Goal: Use online tool/utility: Utilize a website feature to perform a specific function

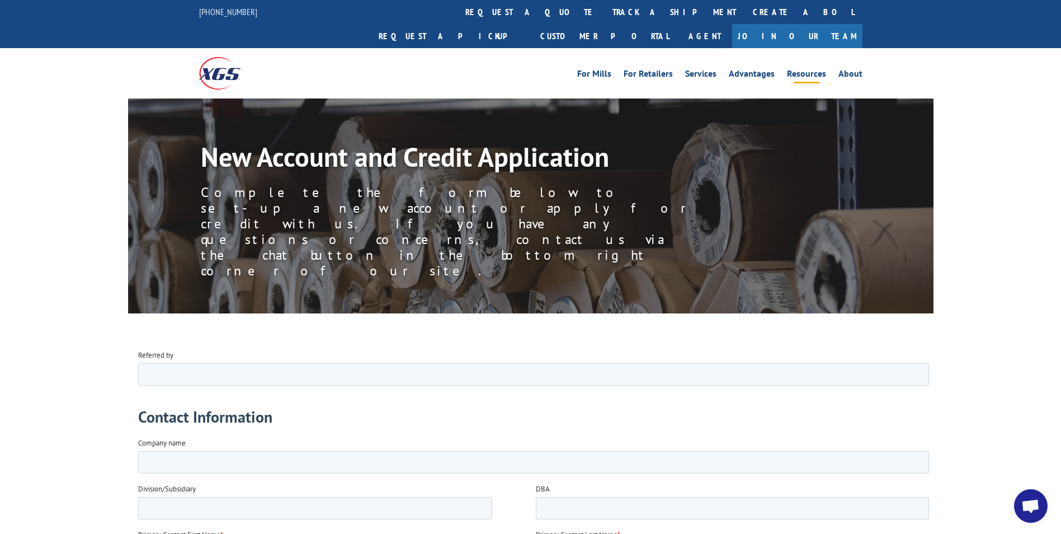
click at [797, 69] on link "Resources" at bounding box center [806, 75] width 39 height 12
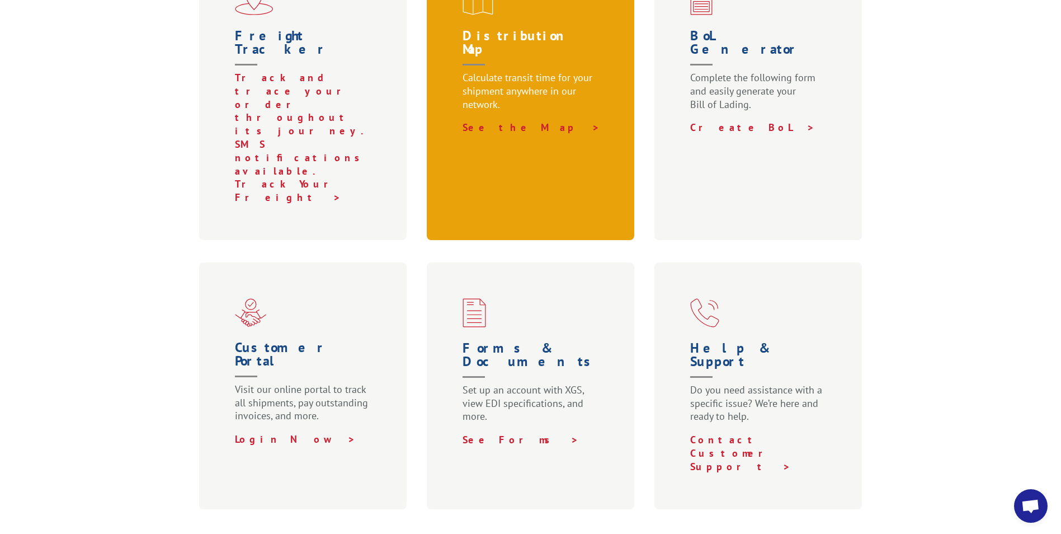
scroll to position [503, 0]
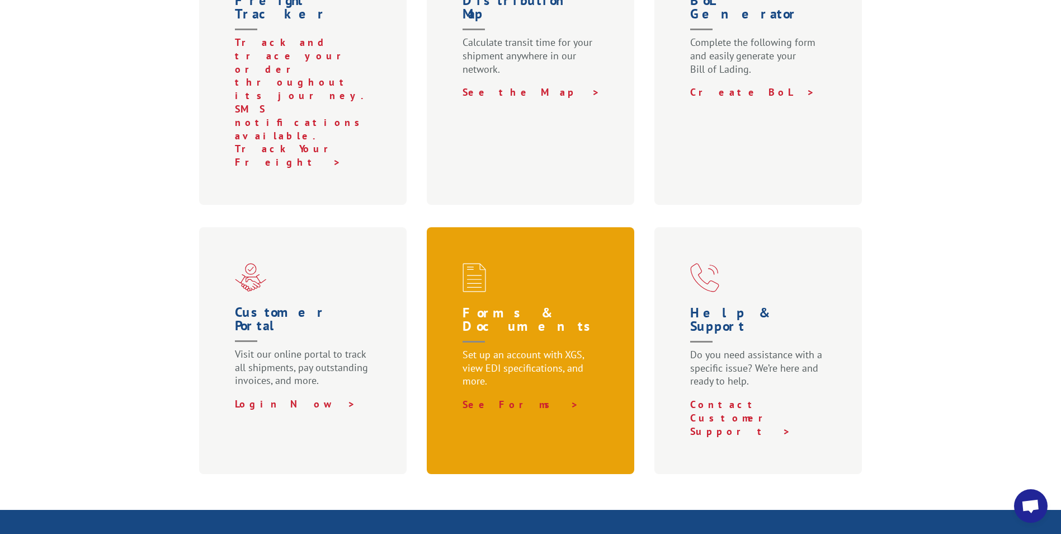
click at [555, 348] on p "Set up an account with XGS, view EDI specifications, and more." at bounding box center [533, 373] width 141 height 50
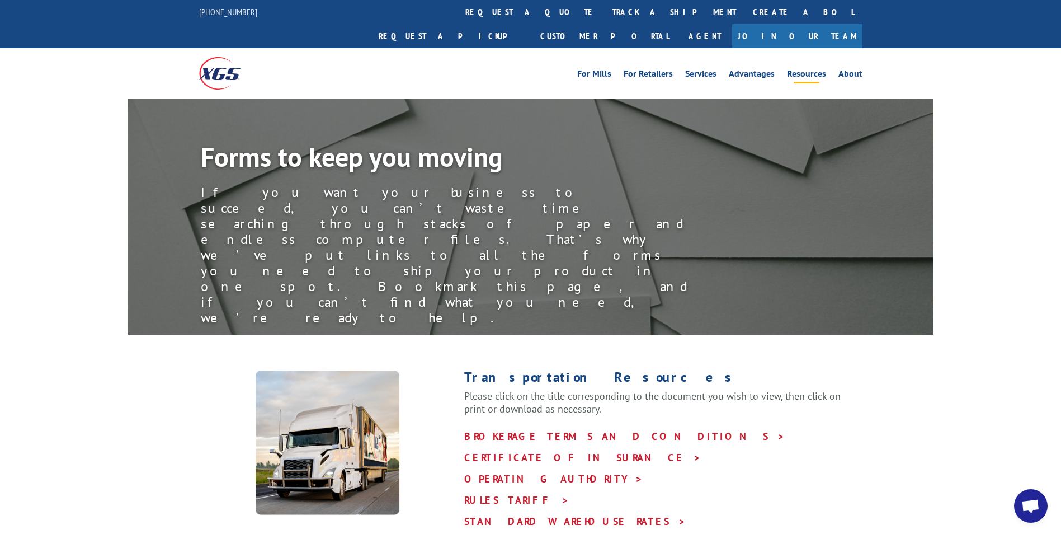
click at [803, 69] on link "Resources" at bounding box center [806, 75] width 39 height 12
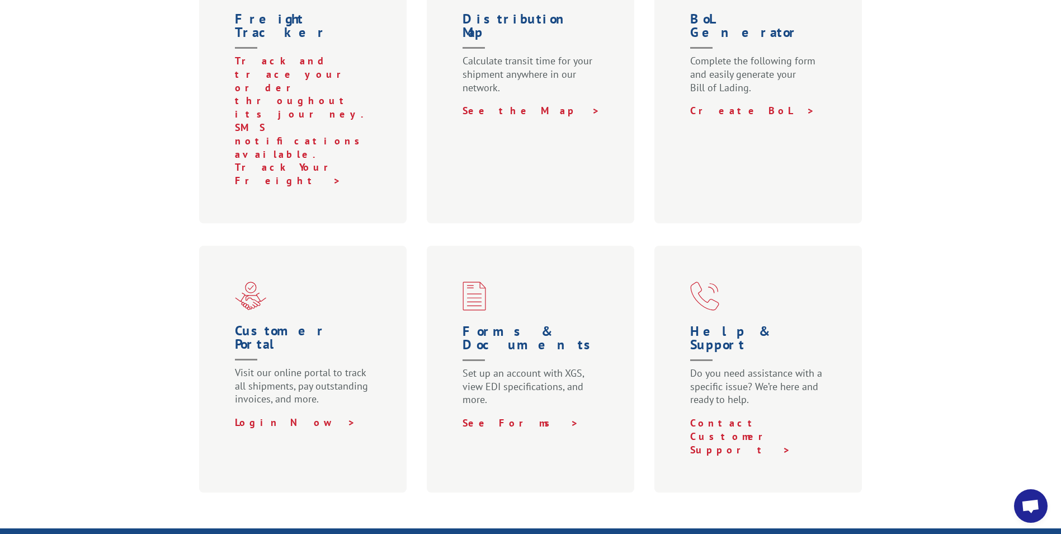
scroll to position [696, 0]
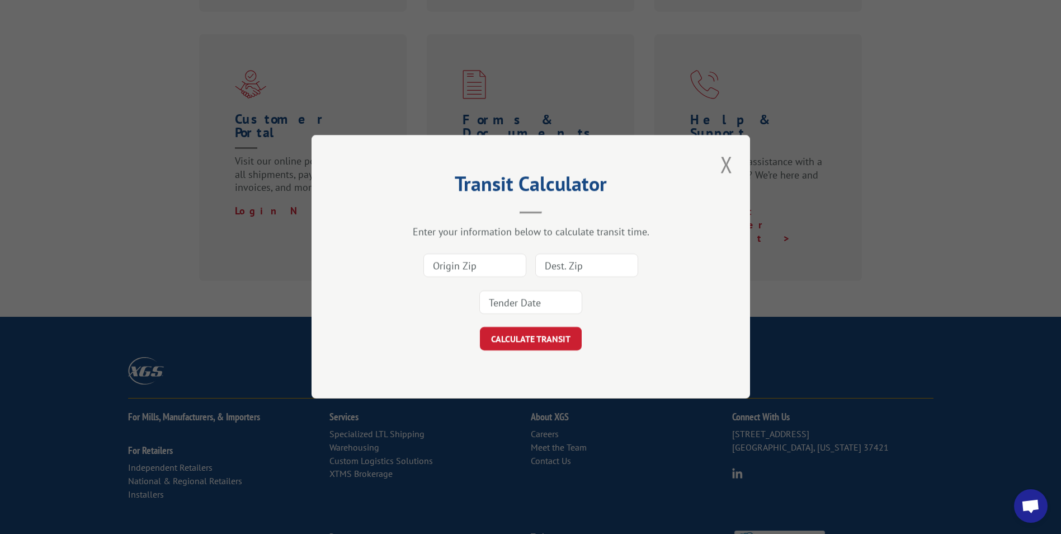
click at [503, 267] on input at bounding box center [474, 265] width 103 height 23
type input "30721"
type input "03049"
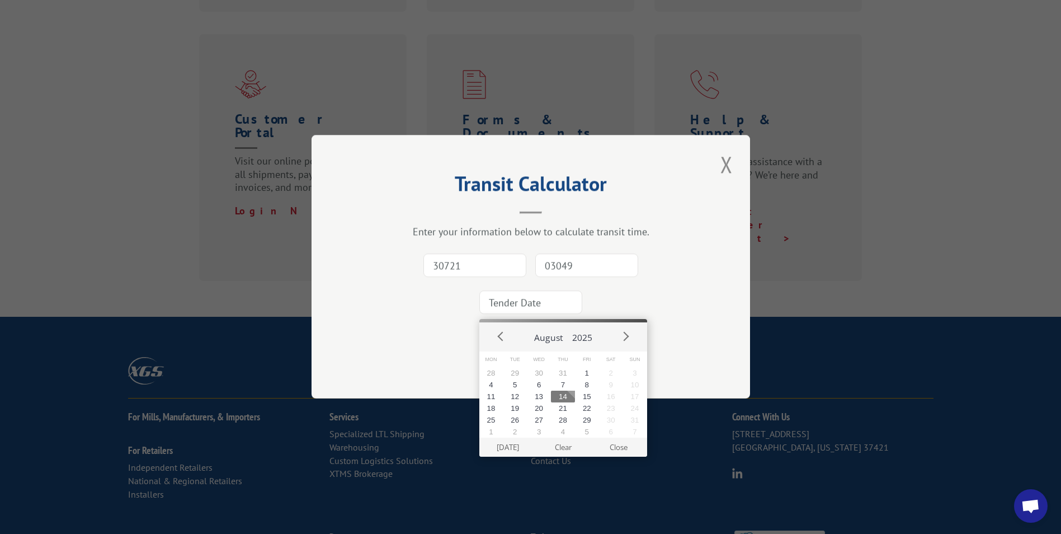
click at [562, 395] on button "14" at bounding box center [563, 396] width 24 height 12
type input "2025-08-14"
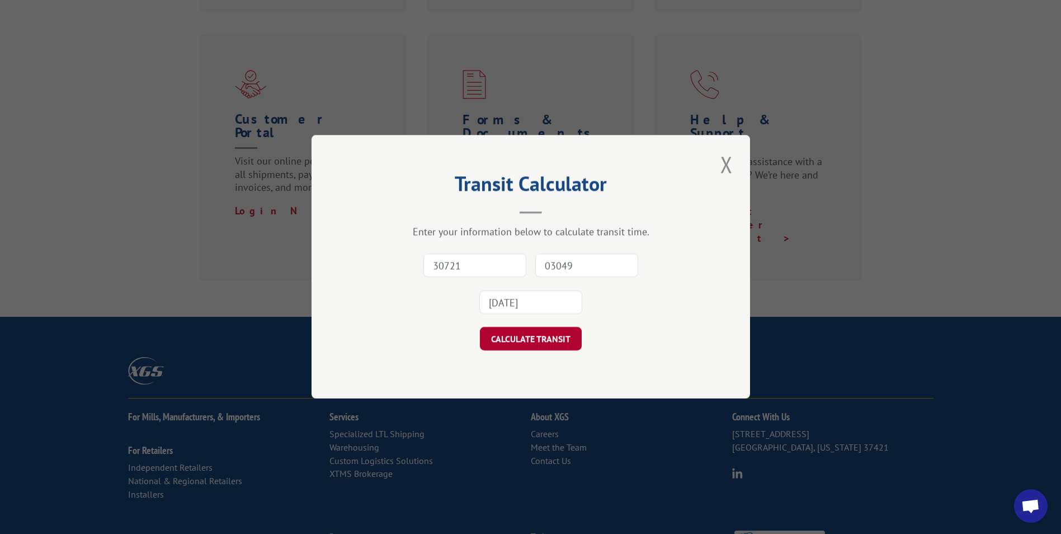
click at [550, 341] on button "CALCULATE TRANSIT" at bounding box center [531, 338] width 102 height 23
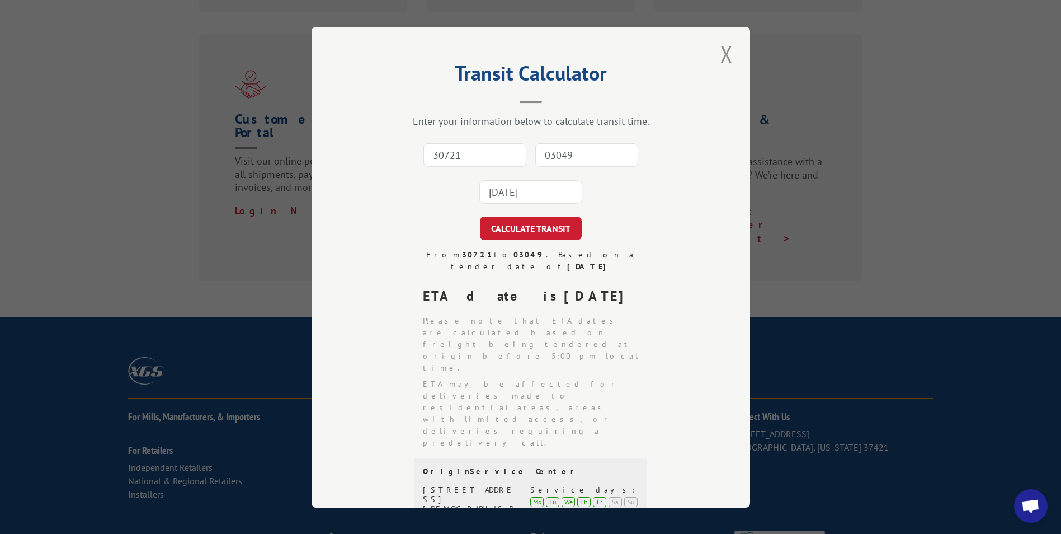
scroll to position [0, 0]
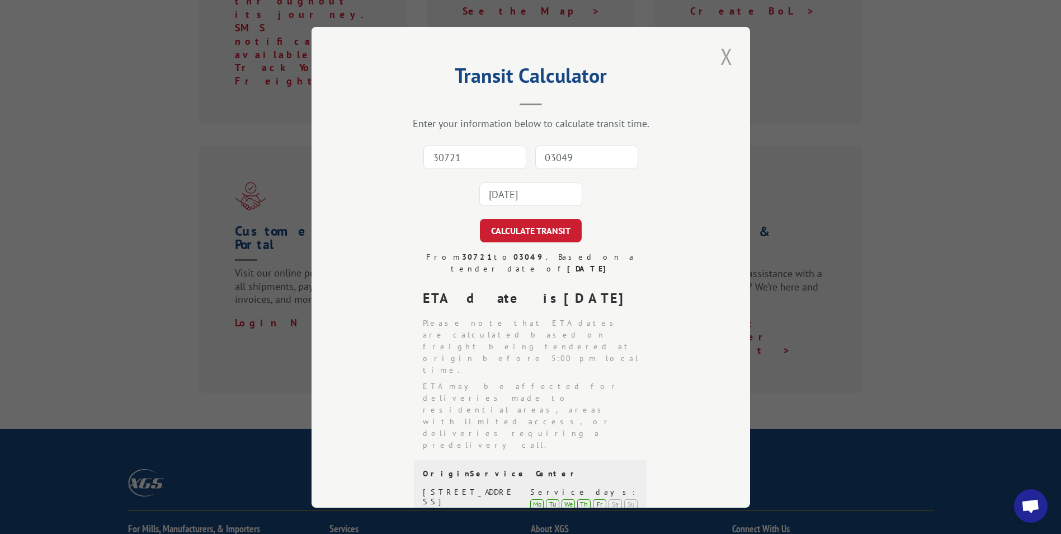
click at [721, 57] on button "Close modal" at bounding box center [726, 56] width 19 height 31
